Goal: Task Accomplishment & Management: Use online tool/utility

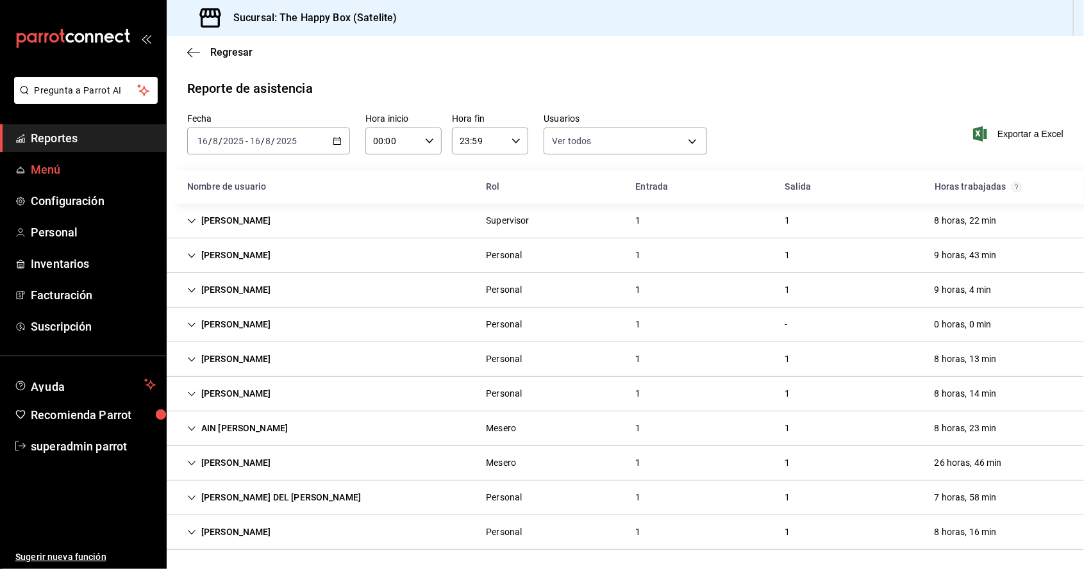
click at [51, 158] on link "Menú" at bounding box center [83, 170] width 166 height 28
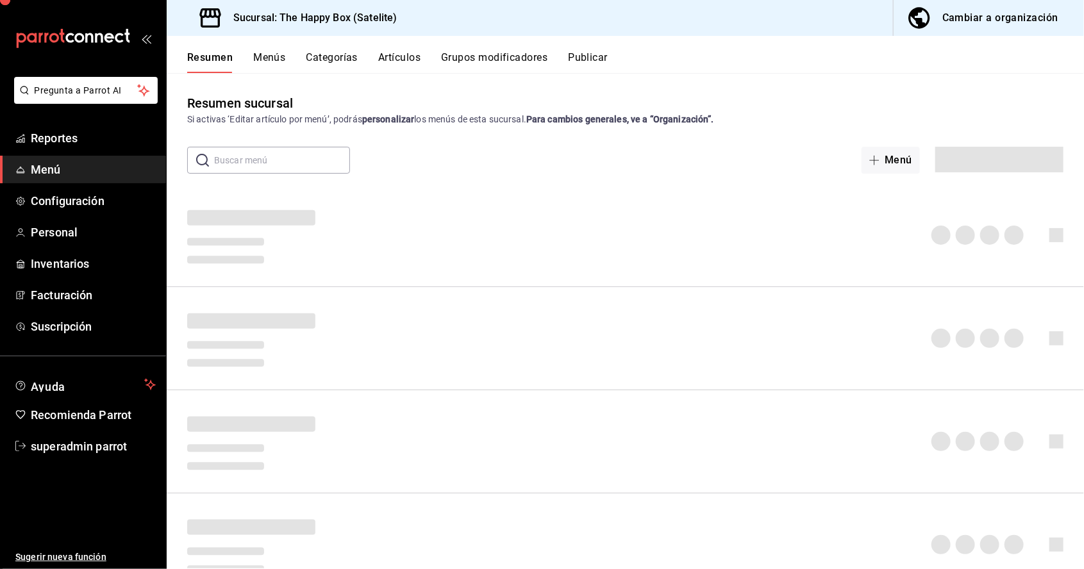
click at [31, 163] on span "Menú" at bounding box center [93, 169] width 125 height 17
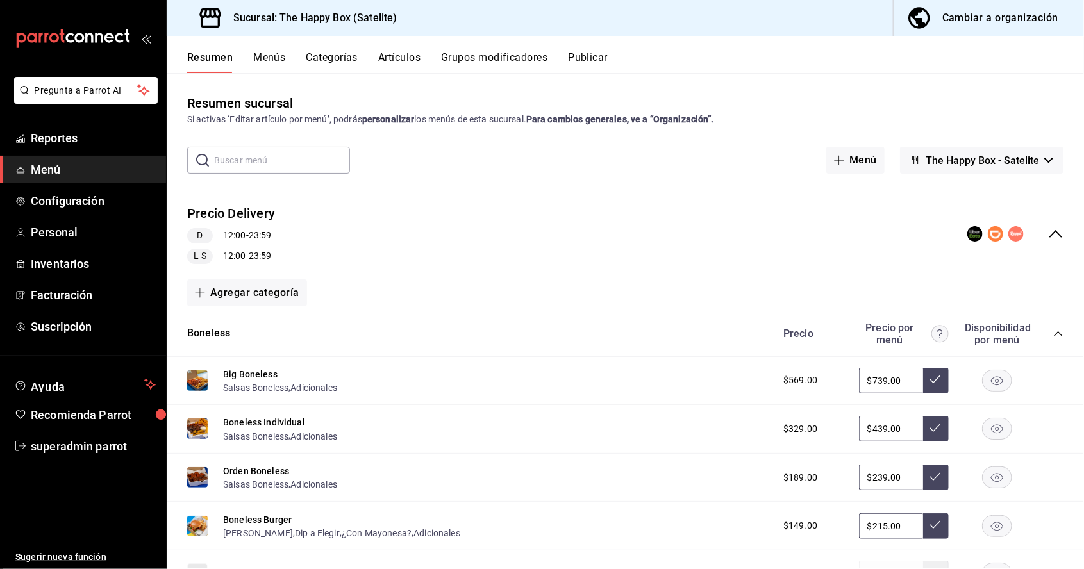
click at [418, 54] on button "Artículos" at bounding box center [399, 62] width 42 height 22
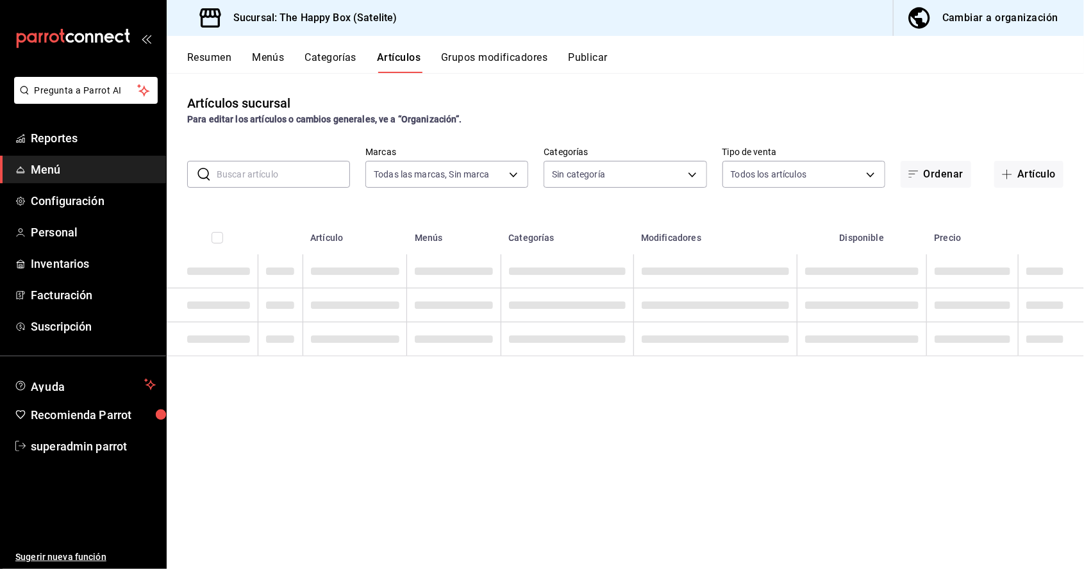
type input "58c7a565-4df7-4662-91b2-7a1e9e046cfe"
type input "254b66a5-88d1-47ed-93f4-da680209bdce,6127cfa9-f308-49d8-a69c-4fbcf5e7faf5,dfe98…"
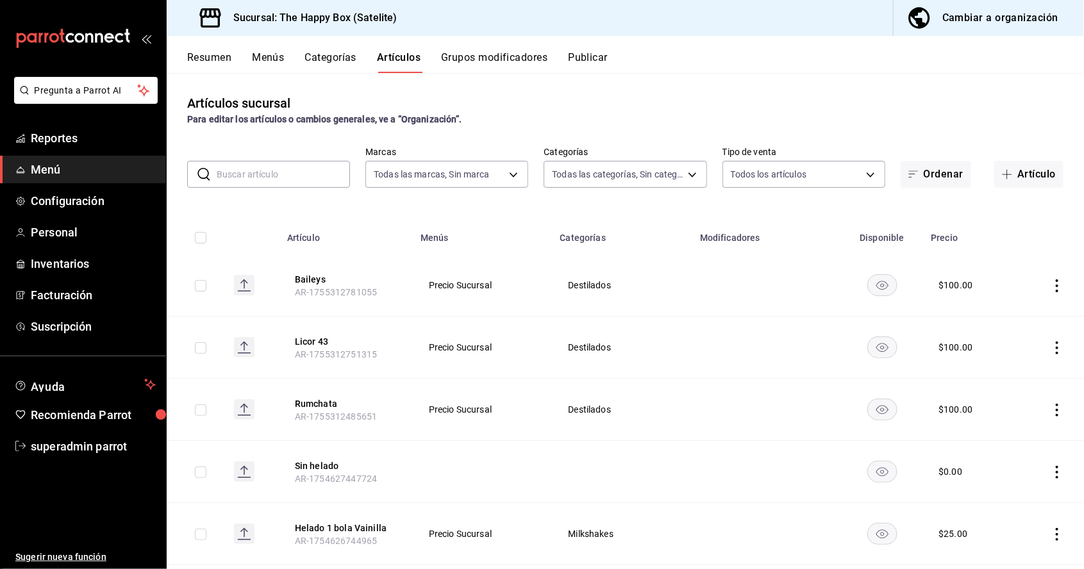
click at [254, 199] on div "Artículos sucursal Para editar los artículos o cambios generales, ve a “Organiz…" at bounding box center [625, 320] width 917 height 495
click at [286, 170] on input "text" at bounding box center [283, 175] width 133 height 26
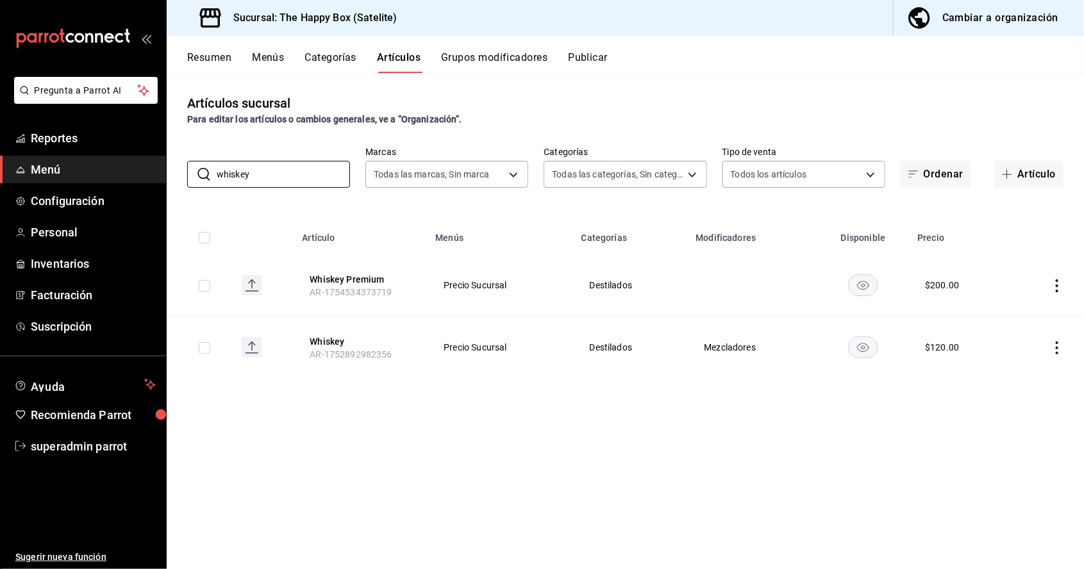
type input "whiskey"
click at [442, 349] on td "Precio Sucursal" at bounding box center [499, 348] width 145 height 62
click at [322, 337] on button "Whiskey" at bounding box center [361, 341] width 103 height 13
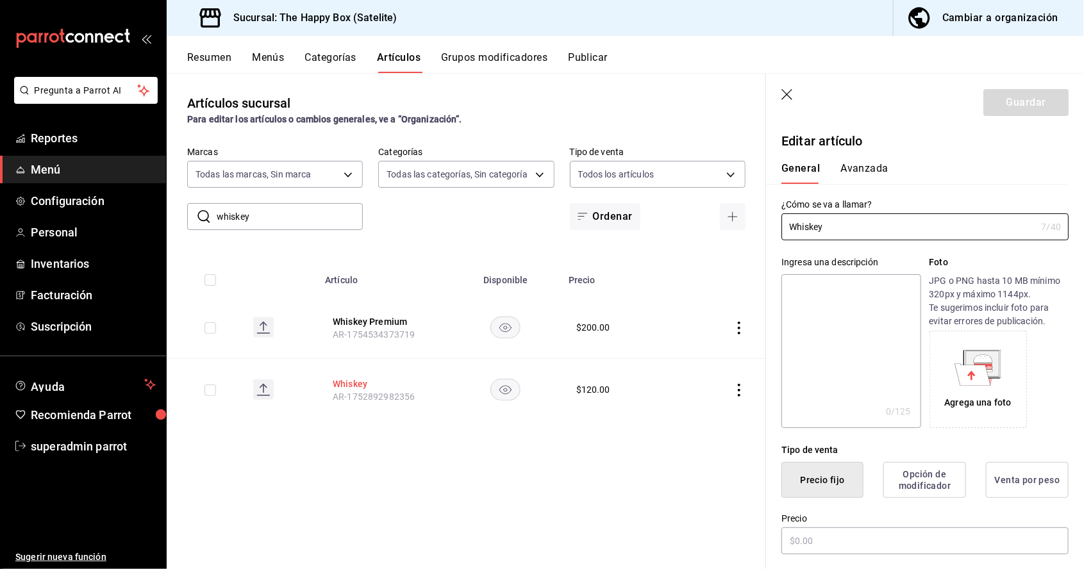
type input "$120.00"
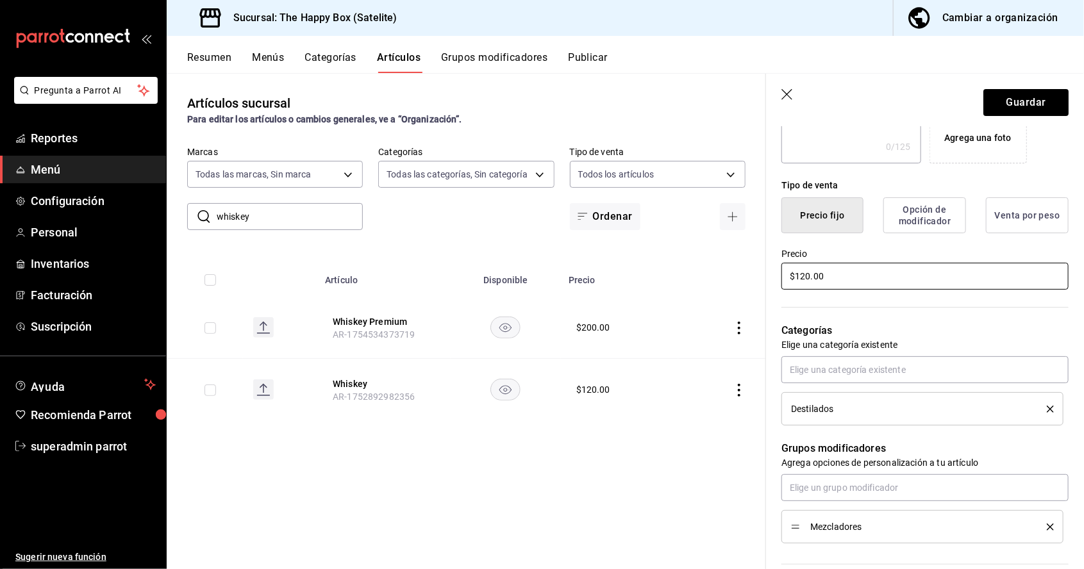
type input "Whiskey Black"
click at [806, 272] on div "¿Cómo se va a llamar? Whiskey Black 13 /40 ¿Cómo se va a llamar? Ingresa una de…" at bounding box center [917, 369] width 303 height 900
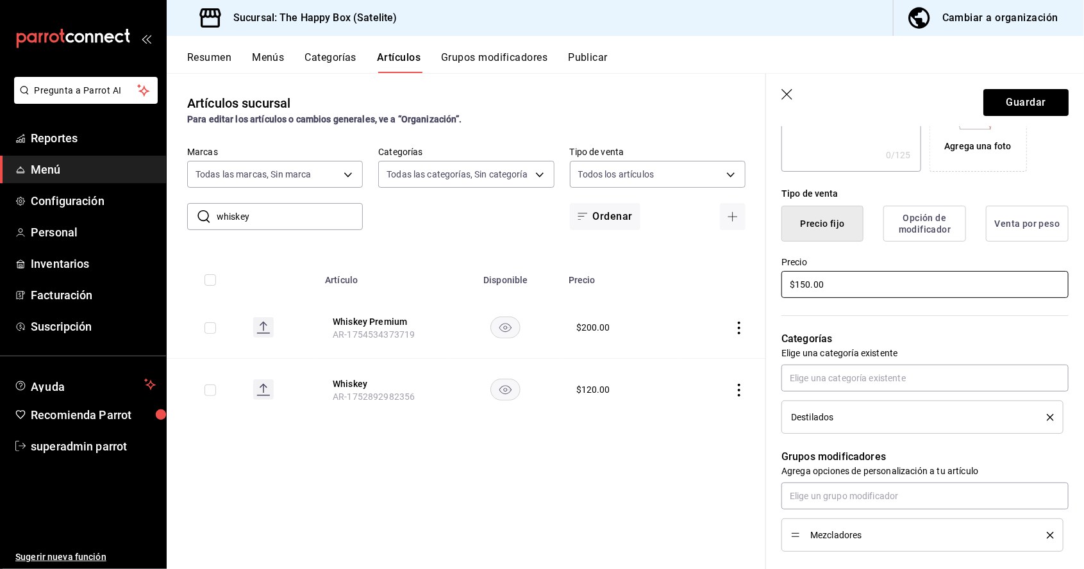
scroll to position [260, 0]
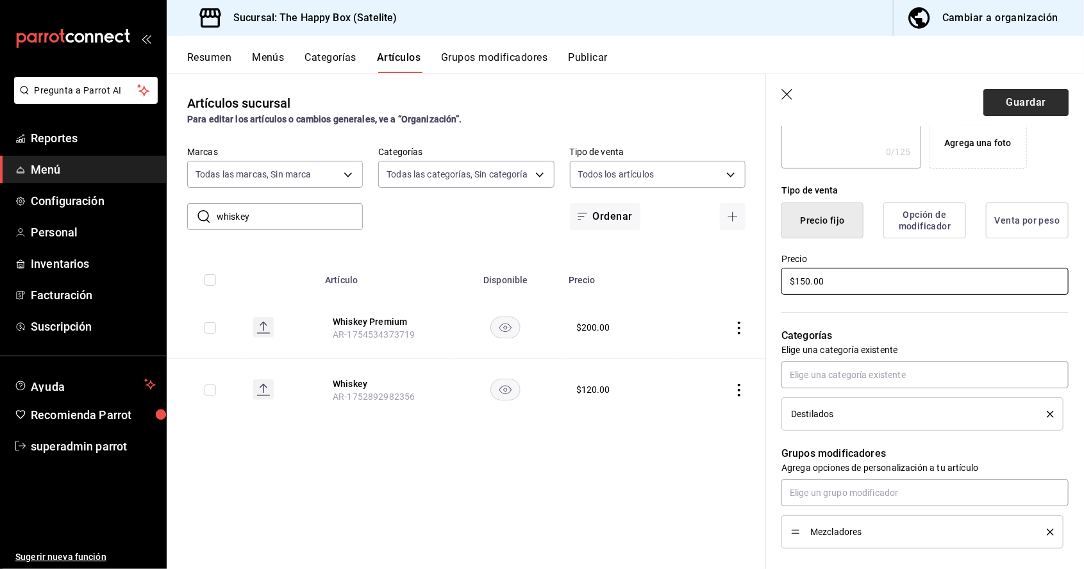
type input "$150.00"
click at [1038, 109] on button "Guardar" at bounding box center [1025, 102] width 85 height 27
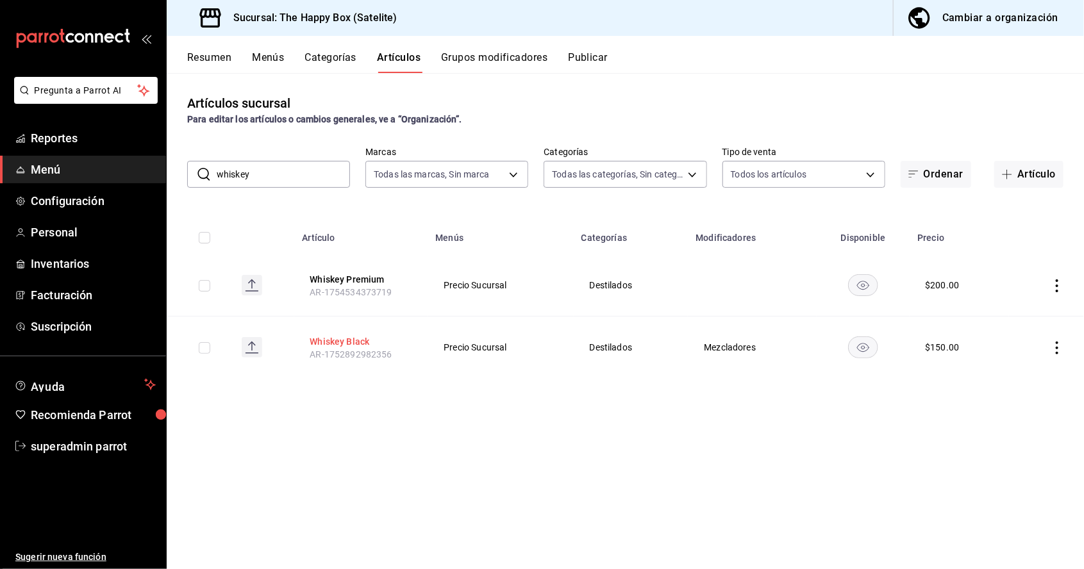
click at [350, 342] on button "Whiskey Black" at bounding box center [361, 341] width 103 height 13
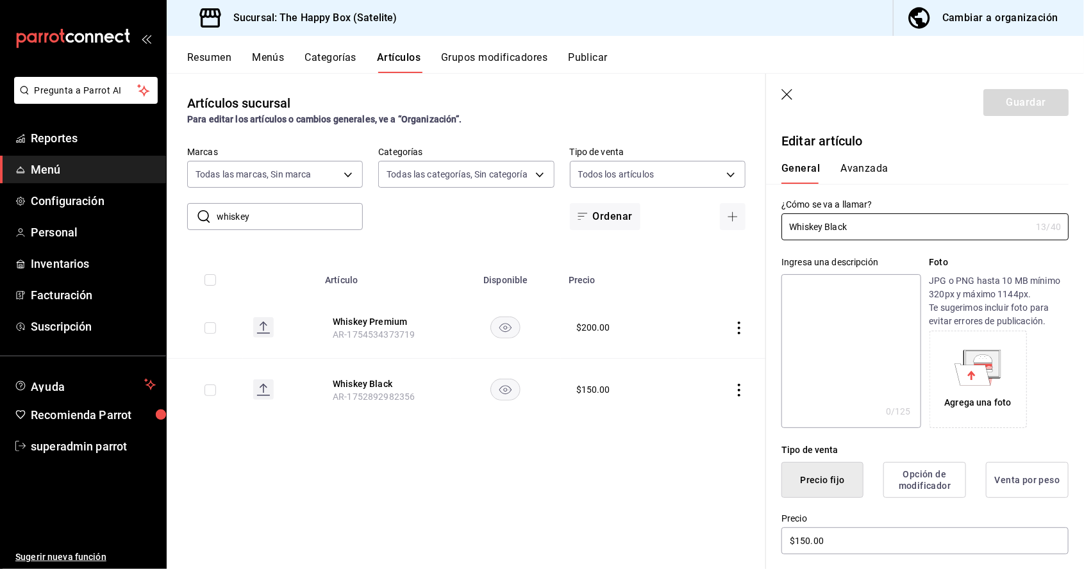
click at [783, 108] on header "Guardar" at bounding box center [925, 100] width 318 height 53
click at [785, 90] on icon "button" at bounding box center [787, 95] width 13 height 13
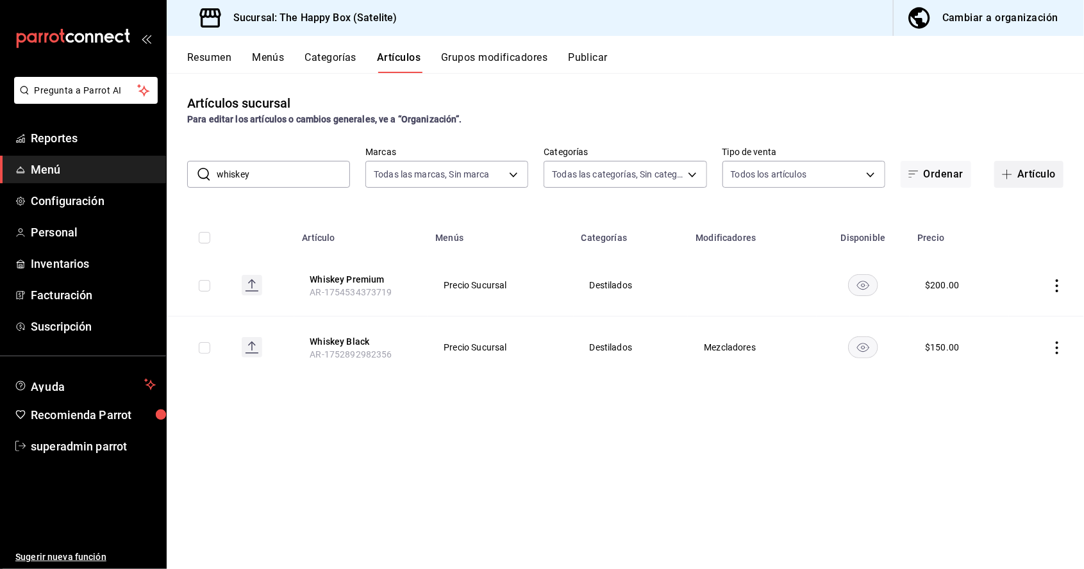
click at [1034, 172] on button "Artículo" at bounding box center [1028, 174] width 69 height 27
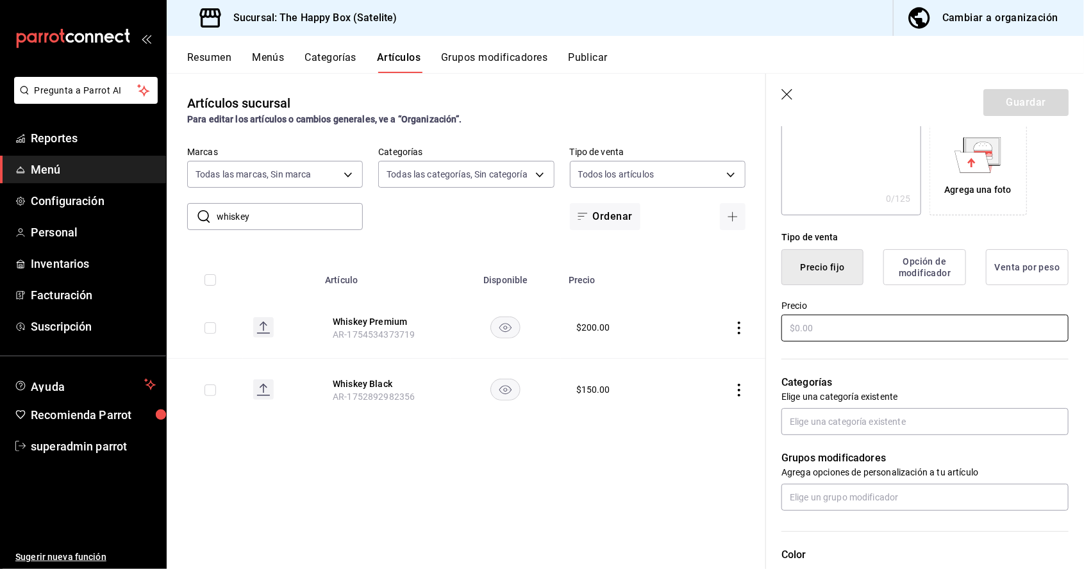
type input "Whiskey Red"
click at [877, 324] on div "Tipo de venta Precio fijo Opción de modificador Venta por peso Precio" at bounding box center [917, 279] width 303 height 128
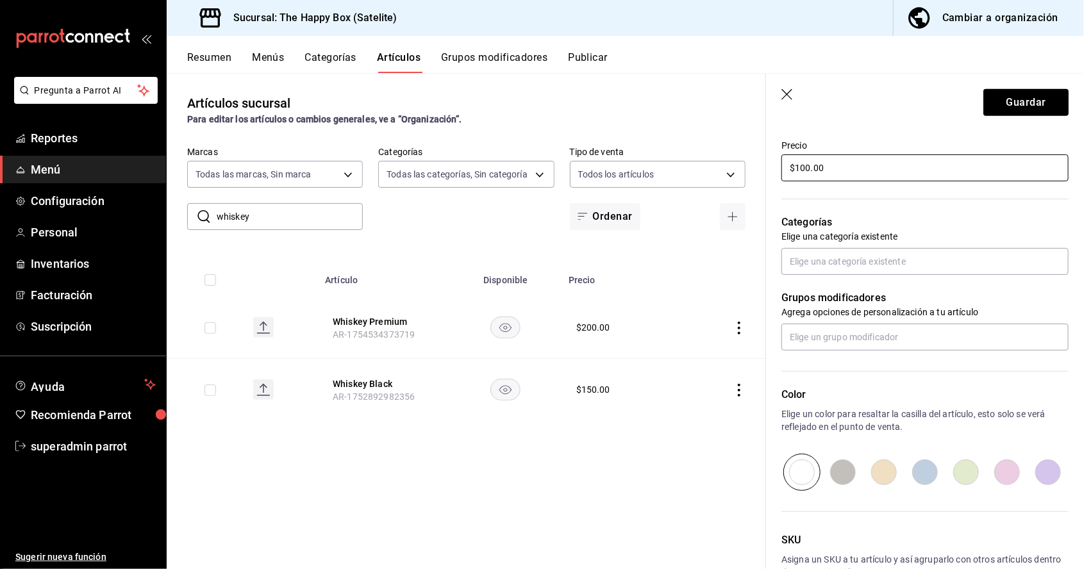
scroll to position [374, 0]
type input "$100.00"
click at [873, 333] on input "text" at bounding box center [924, 335] width 287 height 27
type input "mez"
click at [872, 375] on ul "Mezcladores" at bounding box center [924, 364] width 287 height 31
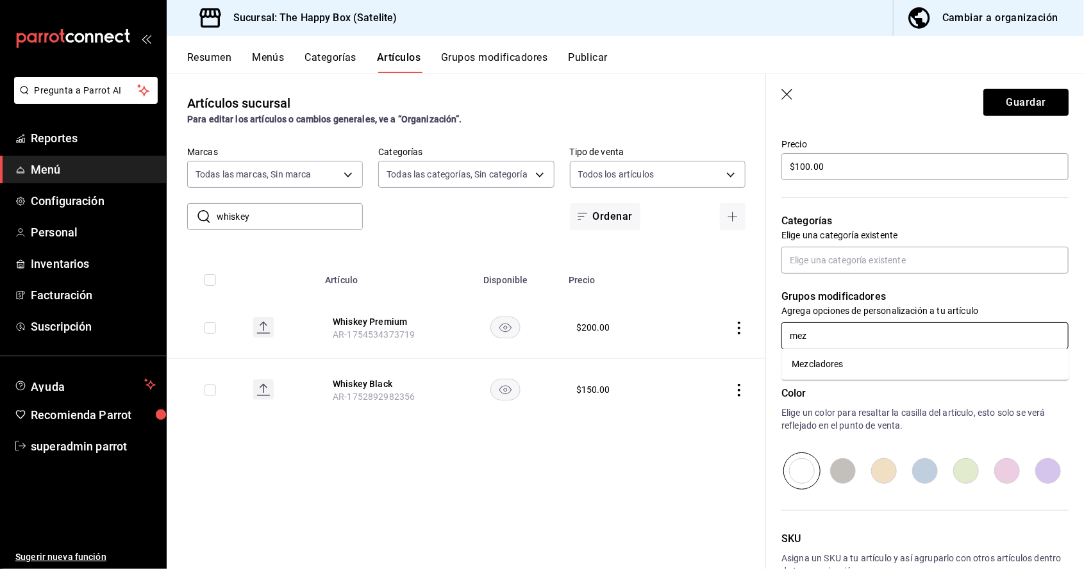
click at [893, 360] on li "Mezcladores" at bounding box center [924, 364] width 287 height 21
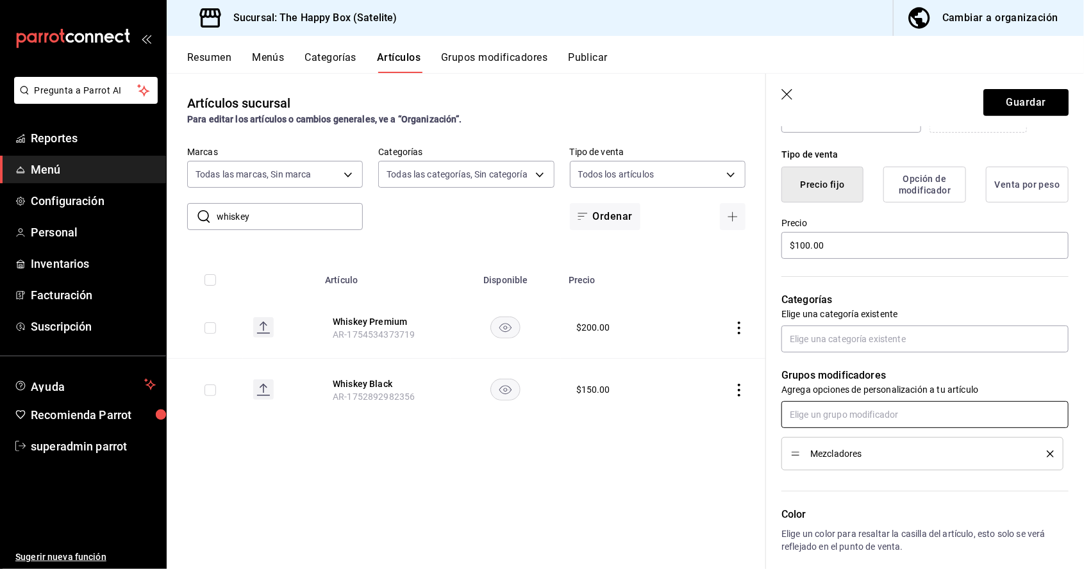
scroll to position [324, 0]
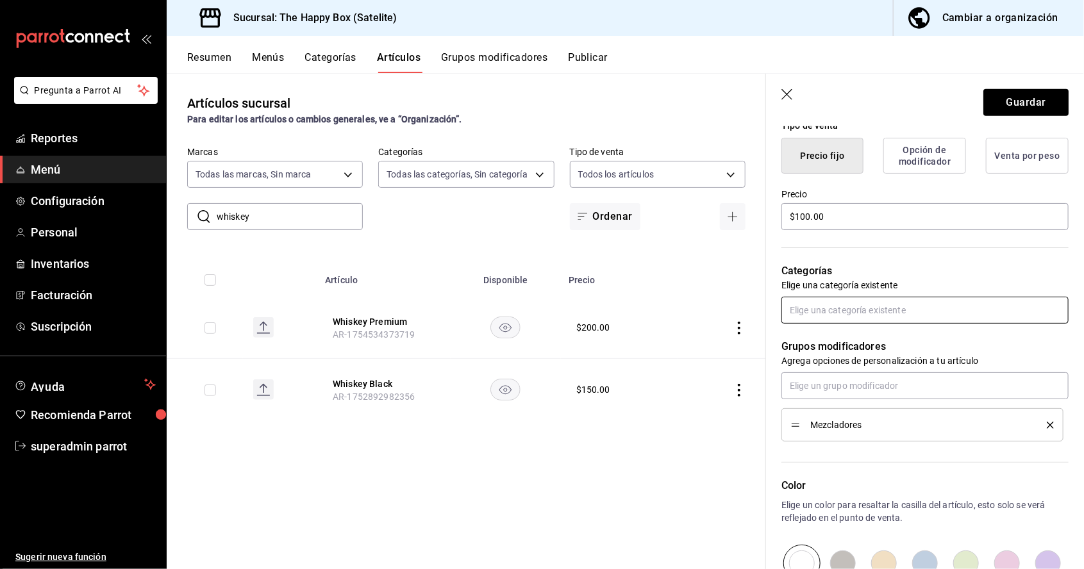
click at [896, 314] on input "text" at bounding box center [924, 310] width 287 height 27
type input "dest"
click at [896, 349] on ul "Destilados" at bounding box center [924, 339] width 287 height 31
click at [851, 338] on li "Destilados" at bounding box center [924, 339] width 287 height 21
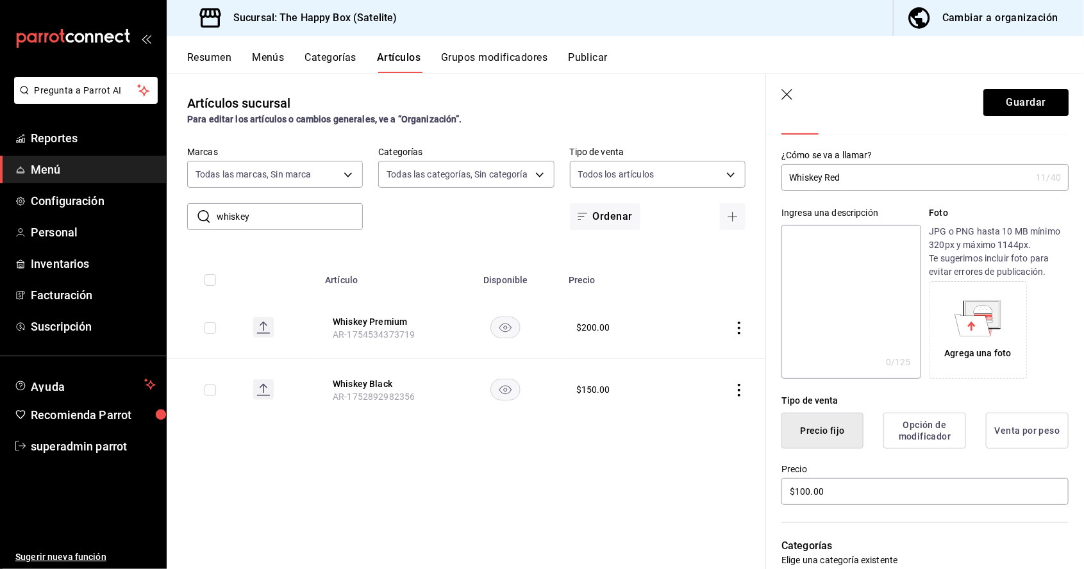
scroll to position [0, 0]
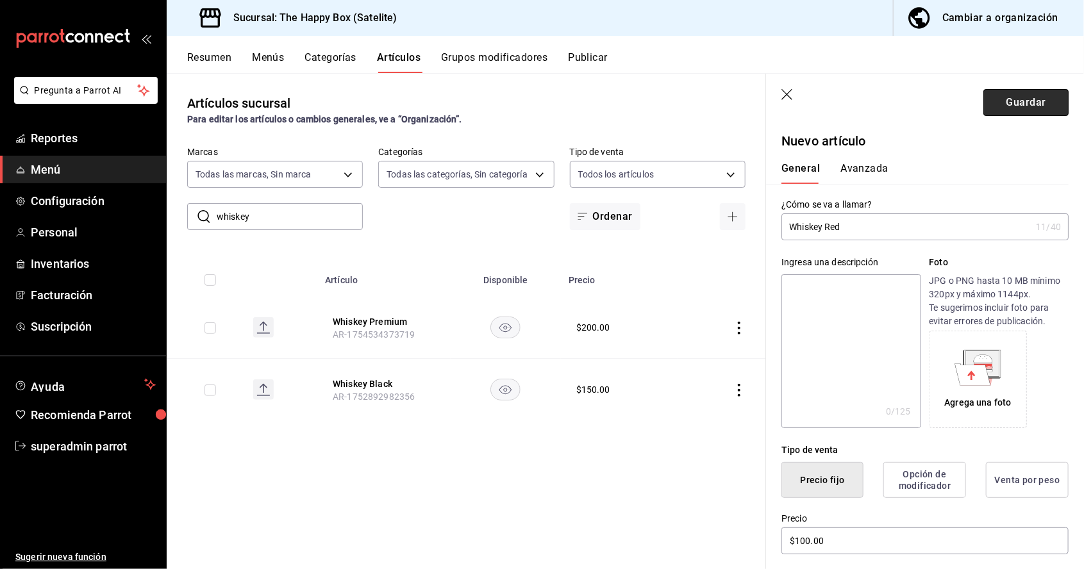
click at [1034, 102] on button "Guardar" at bounding box center [1025, 102] width 85 height 27
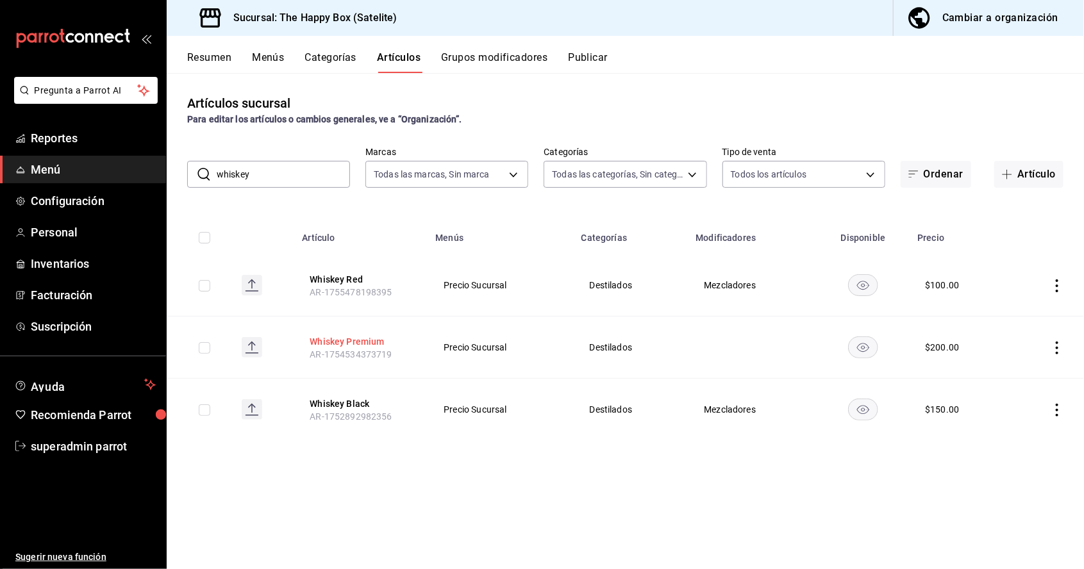
click at [361, 337] on button "Whiskey Premium" at bounding box center [361, 341] width 103 height 13
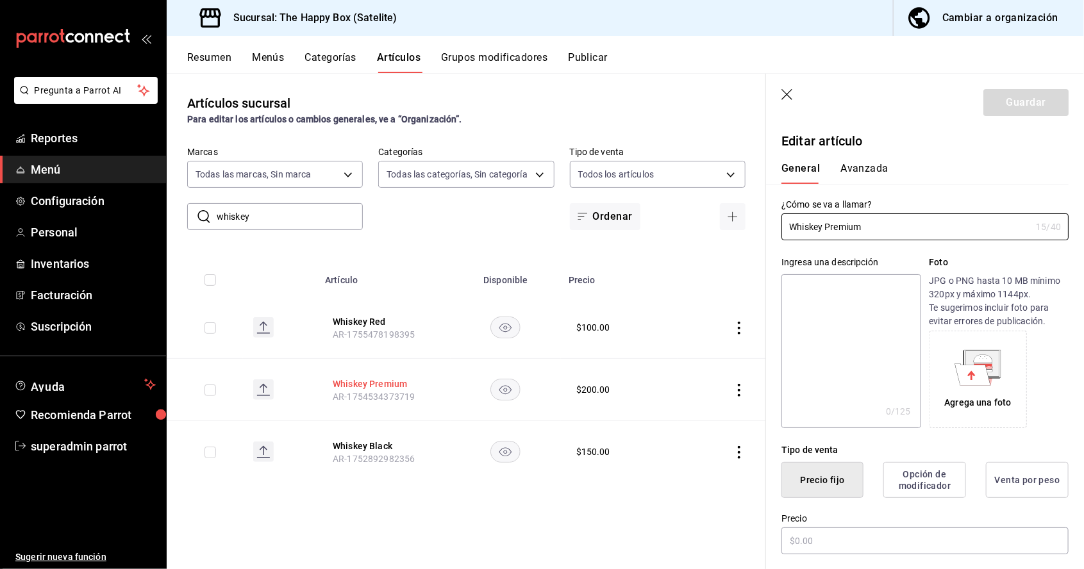
type input "$200.00"
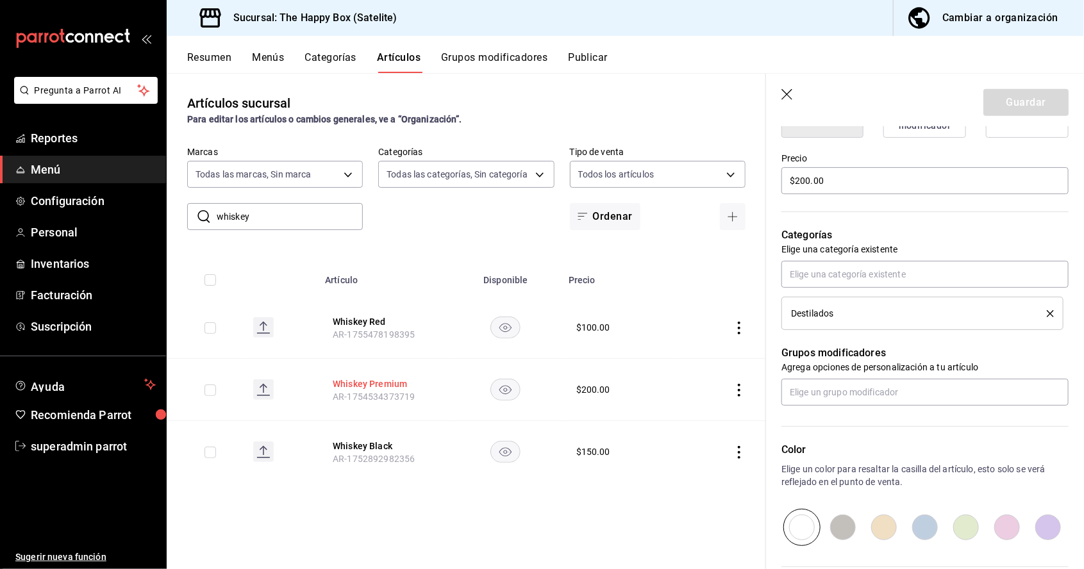
scroll to position [435, 0]
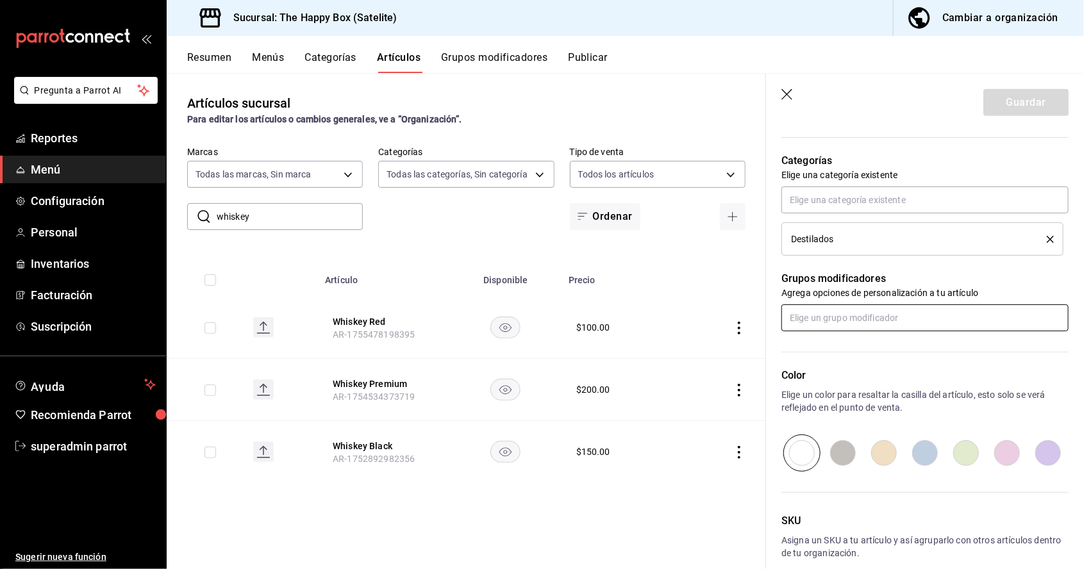
click at [874, 316] on input "text" at bounding box center [924, 317] width 287 height 27
type input "mez"
click at [842, 342] on div "Mezcladores" at bounding box center [817, 345] width 51 height 13
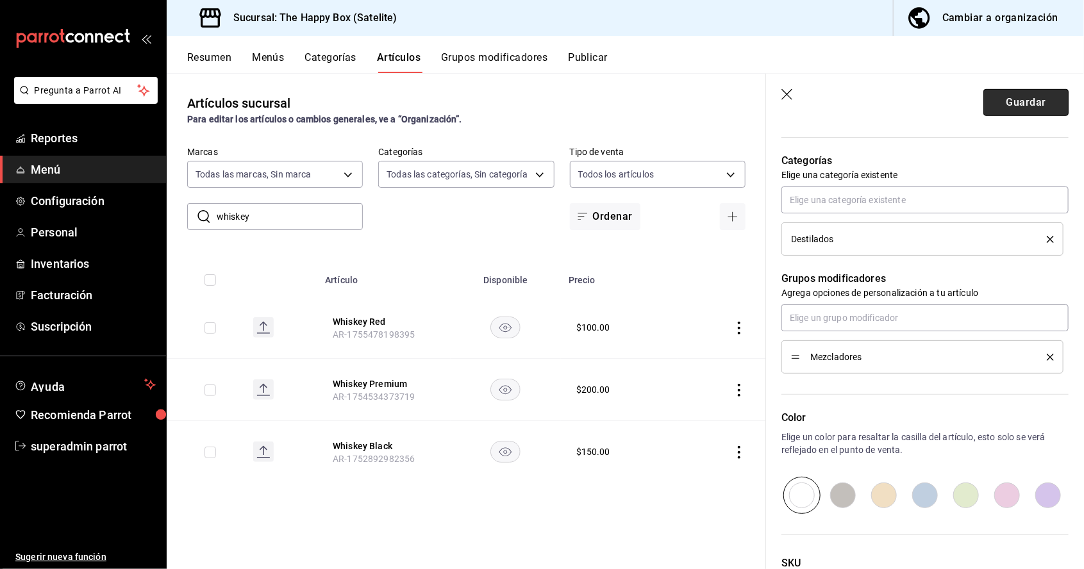
click at [1036, 96] on button "Guardar" at bounding box center [1025, 102] width 85 height 27
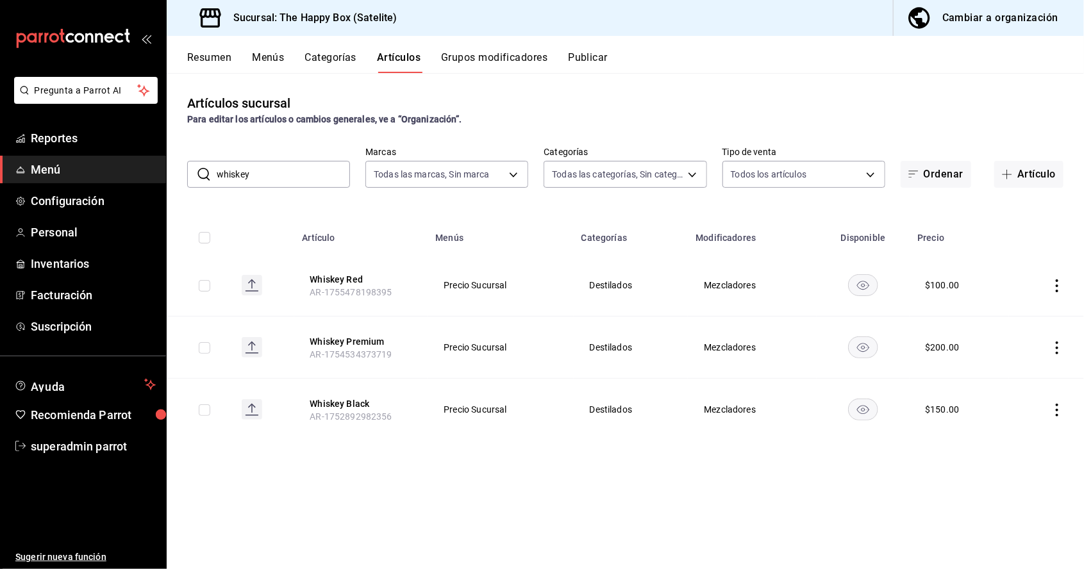
click at [514, 60] on button "Grupos modificadores" at bounding box center [494, 62] width 106 height 22
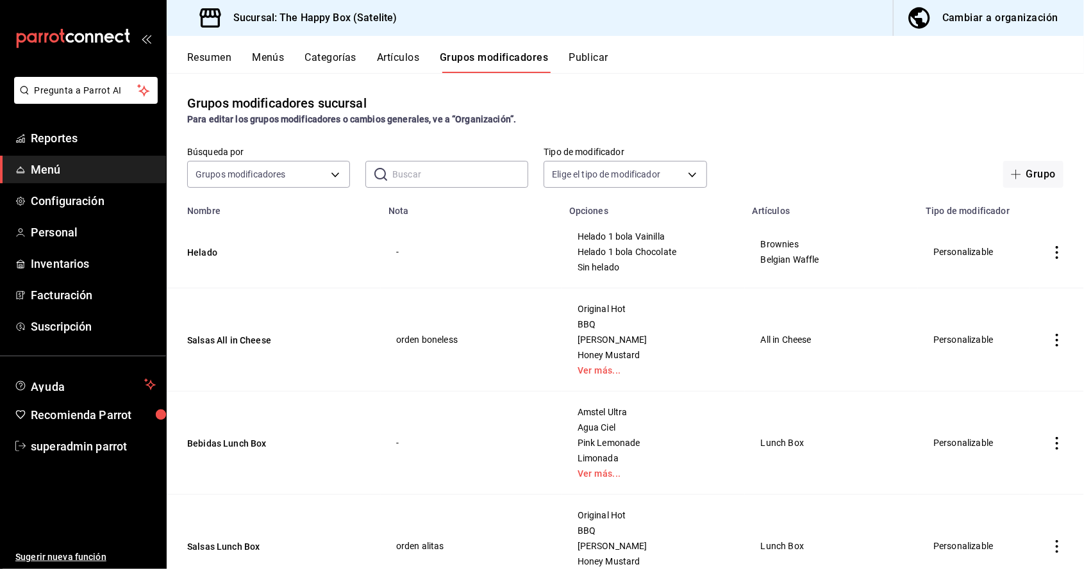
click at [452, 174] on input "text" at bounding box center [460, 175] width 136 height 26
